Goal: Task Accomplishment & Management: Manage account settings

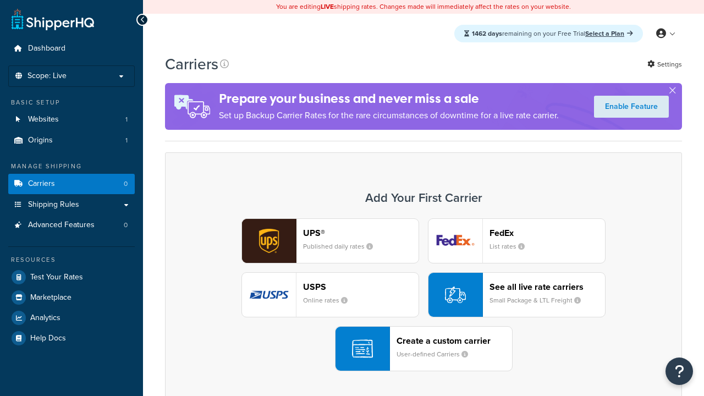
click at [424, 295] on div "UPS® Published daily rates FedEx List rates USPS Online rates See all live rate…" at bounding box center [424, 294] width 494 height 153
click at [547, 233] on header "FedEx" at bounding box center [548, 233] width 116 height 10
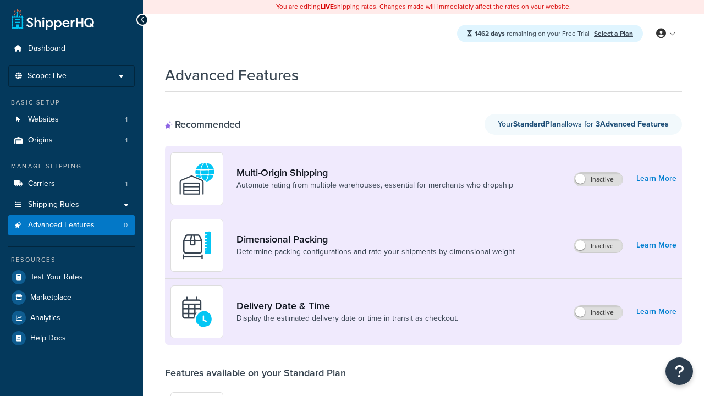
scroll to position [288, 0]
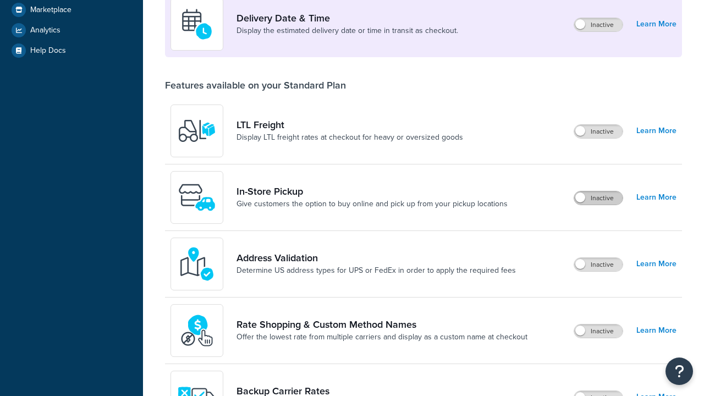
click at [599, 198] on label "Inactive" at bounding box center [598, 197] width 48 height 13
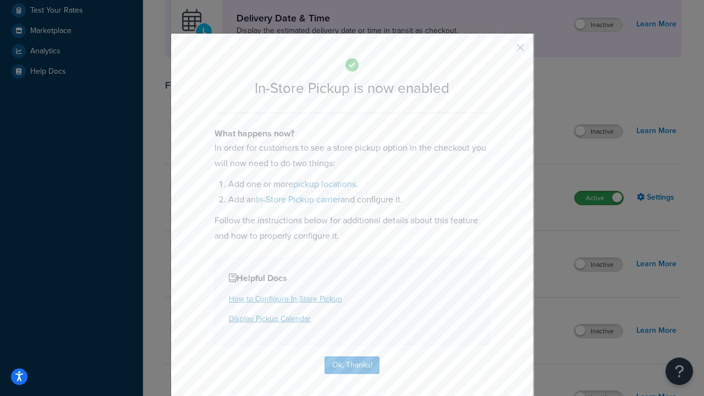
scroll to position [309, 0]
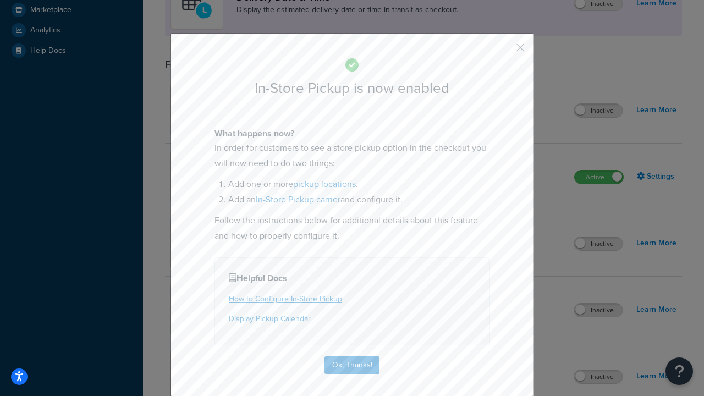
click at [504, 51] on button "button" at bounding box center [504, 51] width 3 height 3
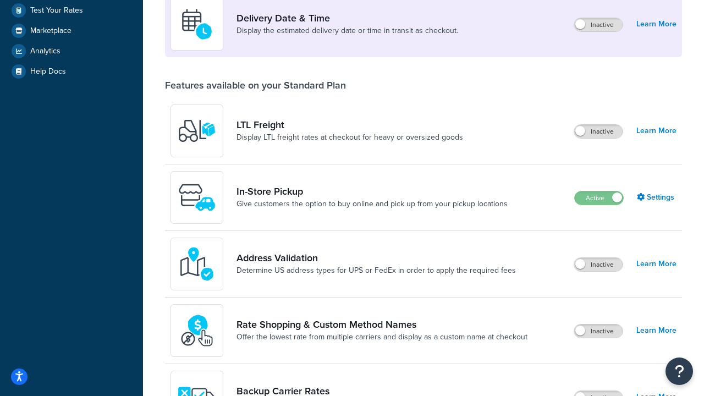
scroll to position [267, 0]
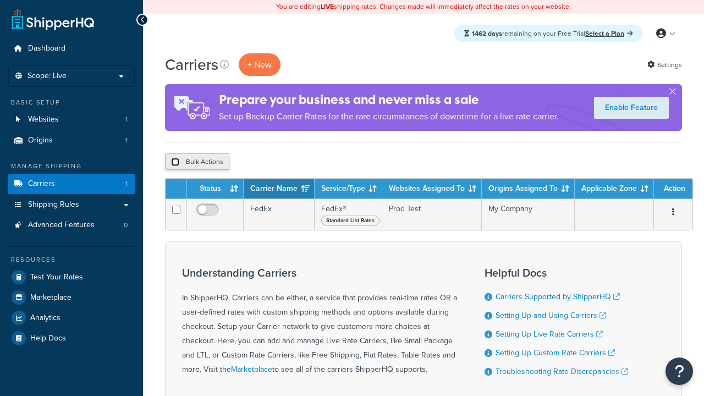
click at [175, 162] on input "checkbox" at bounding box center [175, 162] width 8 height 8
checkbox input "true"
click at [296, 162] on button "Delete" at bounding box center [294, 162] width 38 height 17
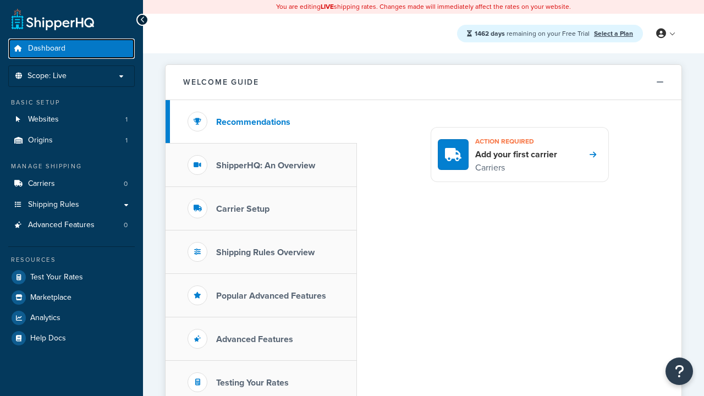
click at [47, 48] on span "Dashboard" at bounding box center [46, 48] width 37 height 9
click at [665, 34] on icon at bounding box center [661, 34] width 10 height 10
click at [0, 0] on span "Contact Us" at bounding box center [0, 0] width 0 height 0
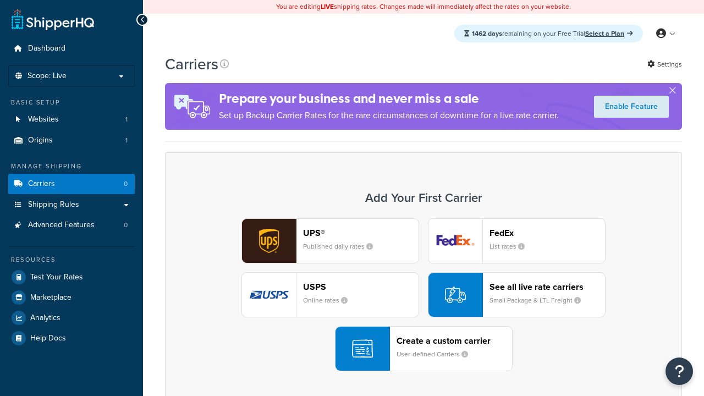
click at [547, 233] on header "FedEx" at bounding box center [548, 233] width 116 height 10
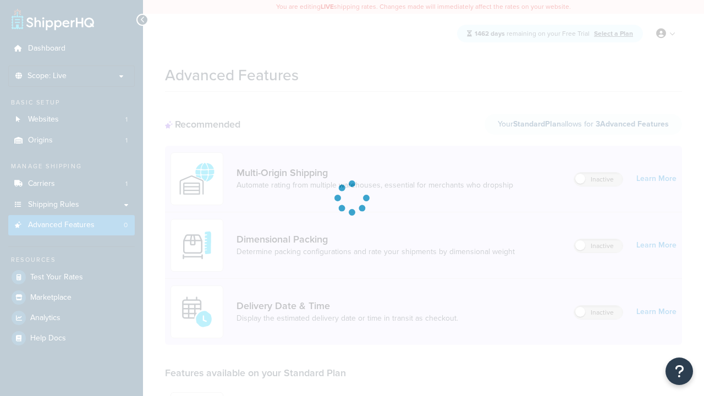
scroll to position [288, 0]
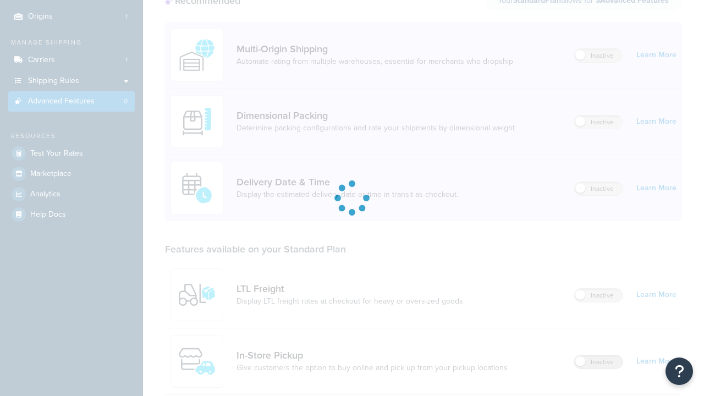
click at [599, 355] on label "Inactive" at bounding box center [598, 361] width 48 height 13
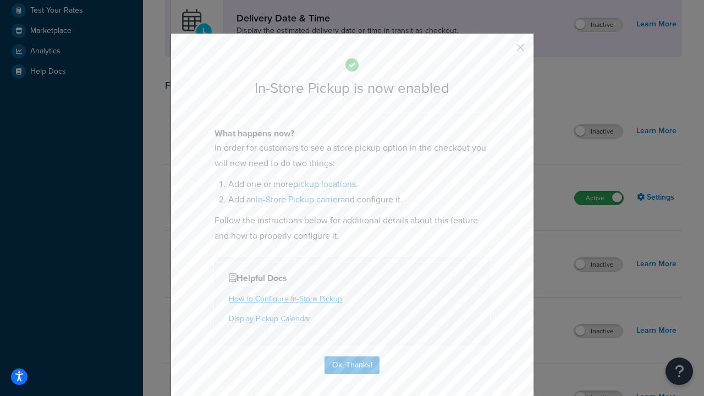
scroll to position [309, 0]
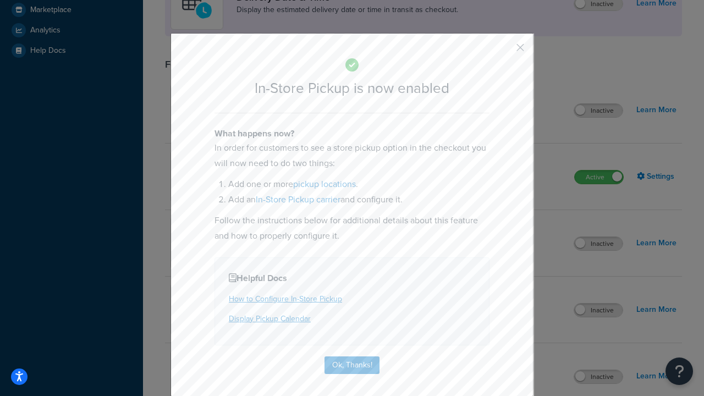
click at [504, 51] on button "button" at bounding box center [504, 51] width 3 height 3
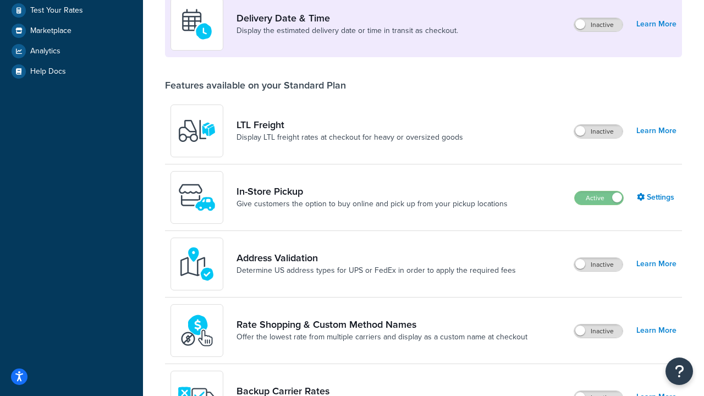
scroll to position [267, 0]
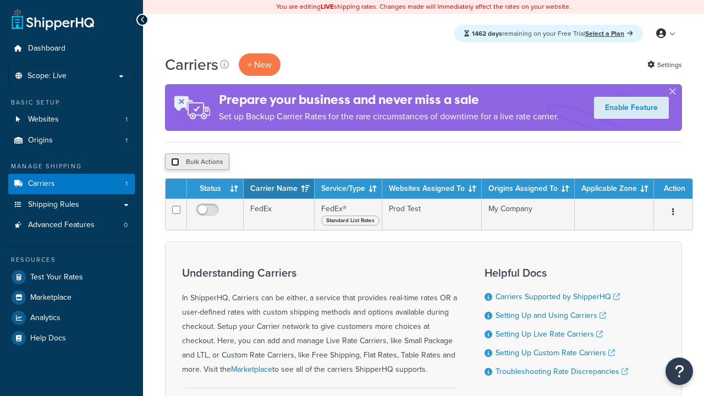
click at [175, 162] on input "checkbox" at bounding box center [175, 162] width 8 height 8
checkbox input "true"
click at [296, 162] on button "Delete" at bounding box center [294, 162] width 38 height 17
